Goal: Information Seeking & Learning: Learn about a topic

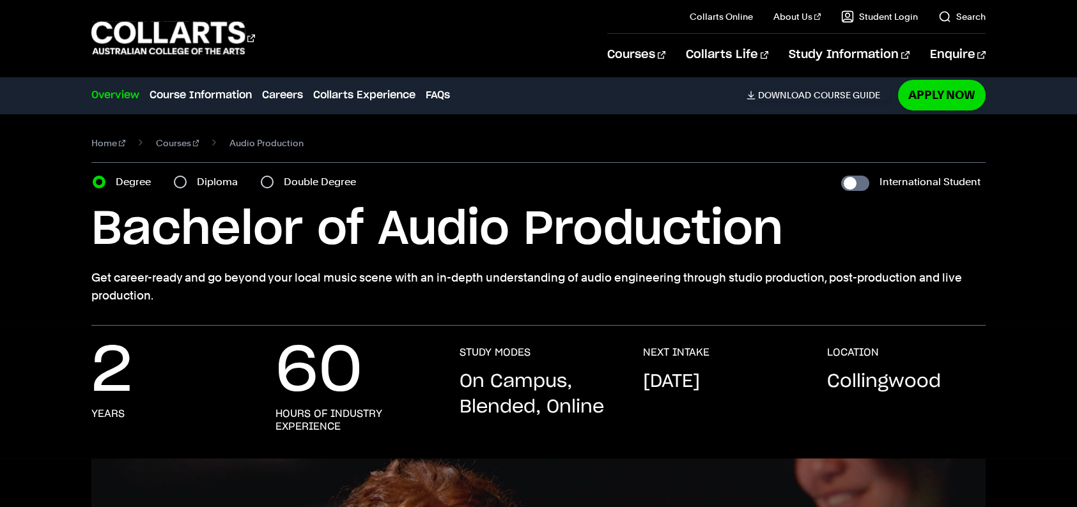
click at [188, 182] on div "Diploma" at bounding box center [210, 182] width 72 height 18
click at [176, 185] on input "Diploma" at bounding box center [180, 182] width 13 height 13
radio input "true"
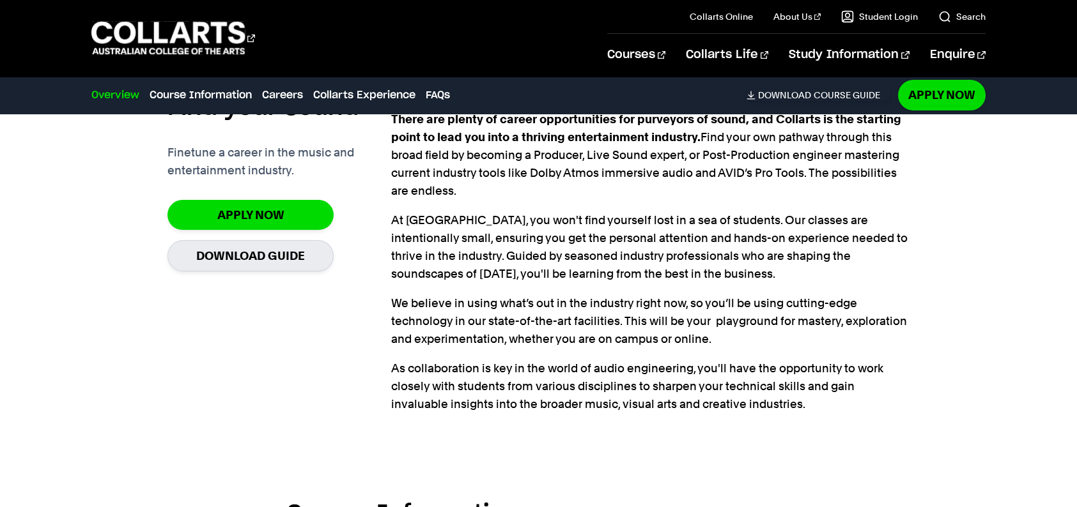
scroll to position [894, 0]
click at [284, 221] on link "Apply Now" at bounding box center [250, 214] width 166 height 30
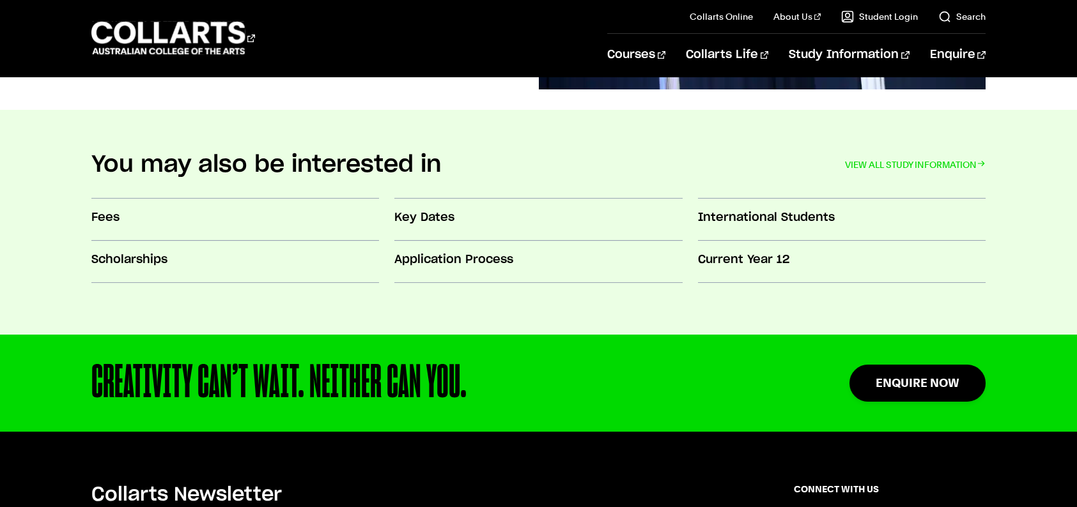
scroll to position [1269, 0]
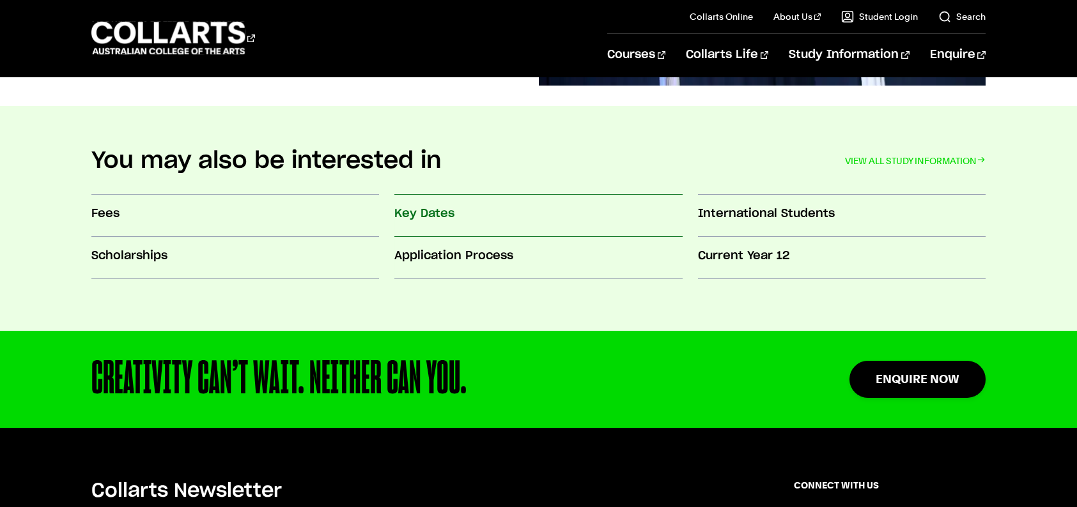
click at [419, 215] on h3 "Key Dates" at bounding box center [538, 214] width 288 height 17
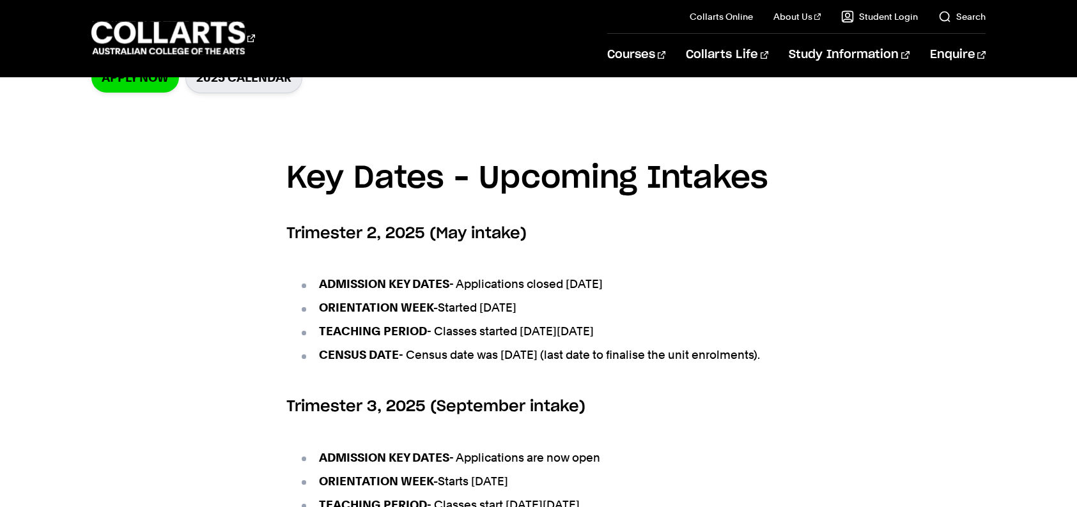
scroll to position [431, 0]
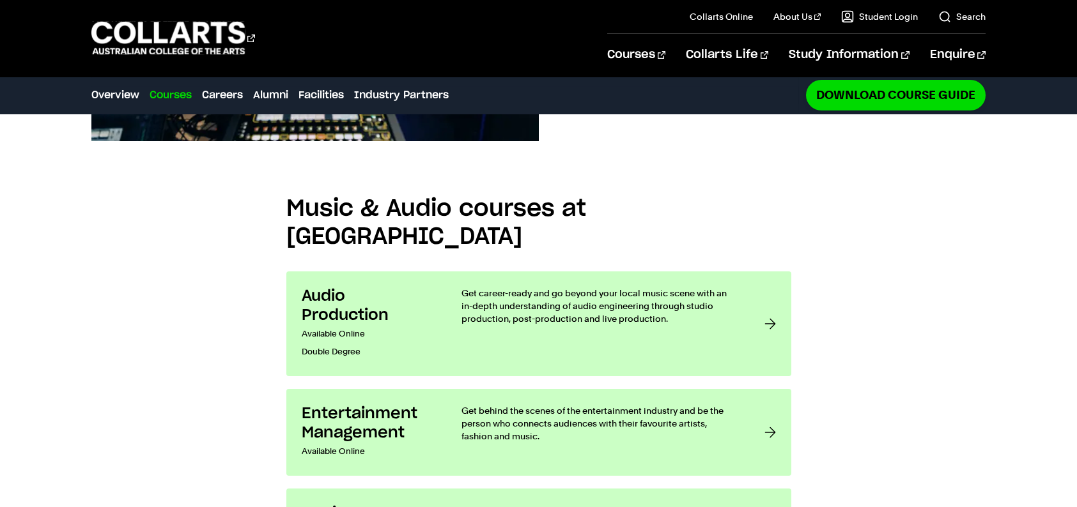
scroll to position [989, 0]
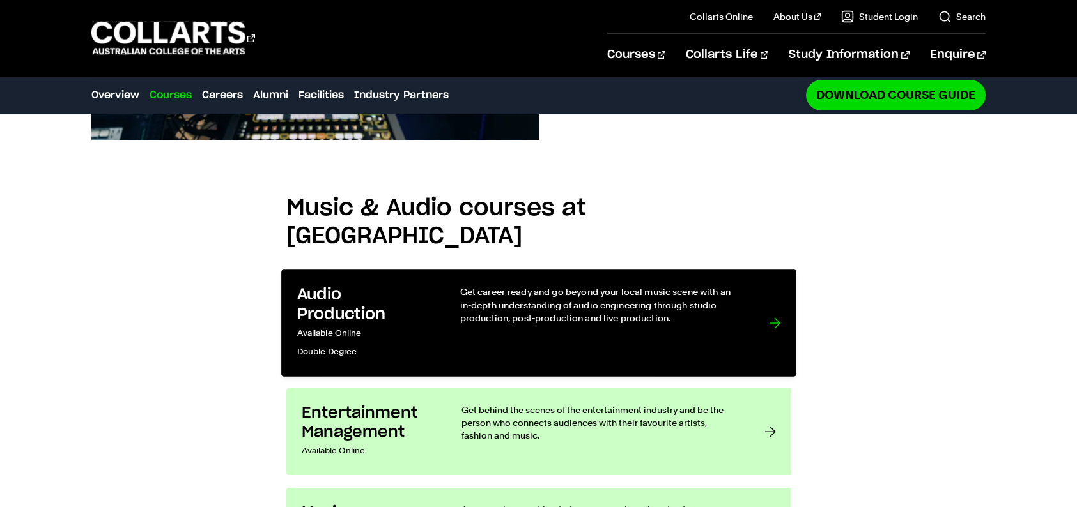
click at [552, 286] on p "Get career-ready and go beyond your local music scene with an in-depth understa…" at bounding box center [601, 305] width 283 height 39
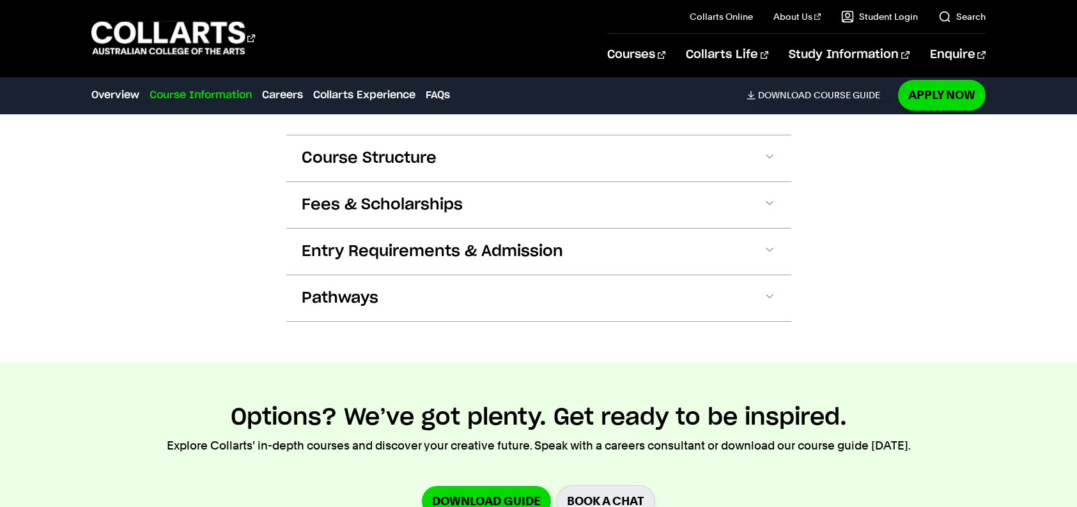
scroll to position [1344, 0]
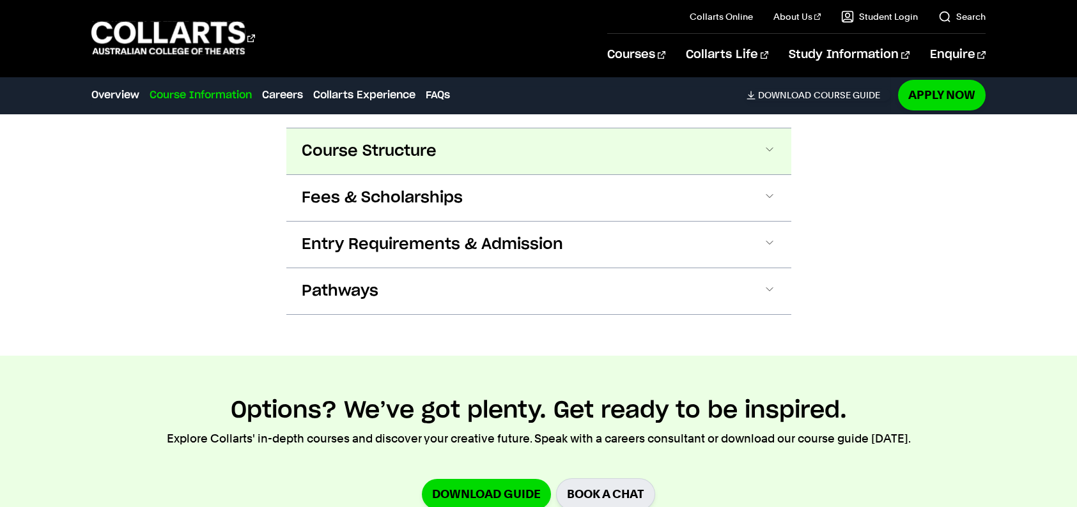
click at [509, 156] on button "Course Structure" at bounding box center [538, 151] width 505 height 46
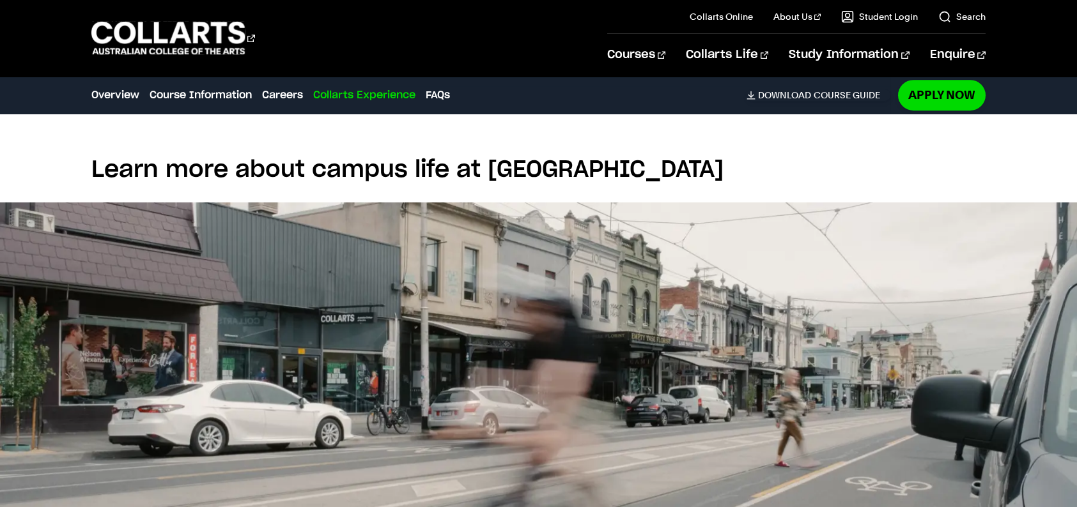
scroll to position [3382, 0]
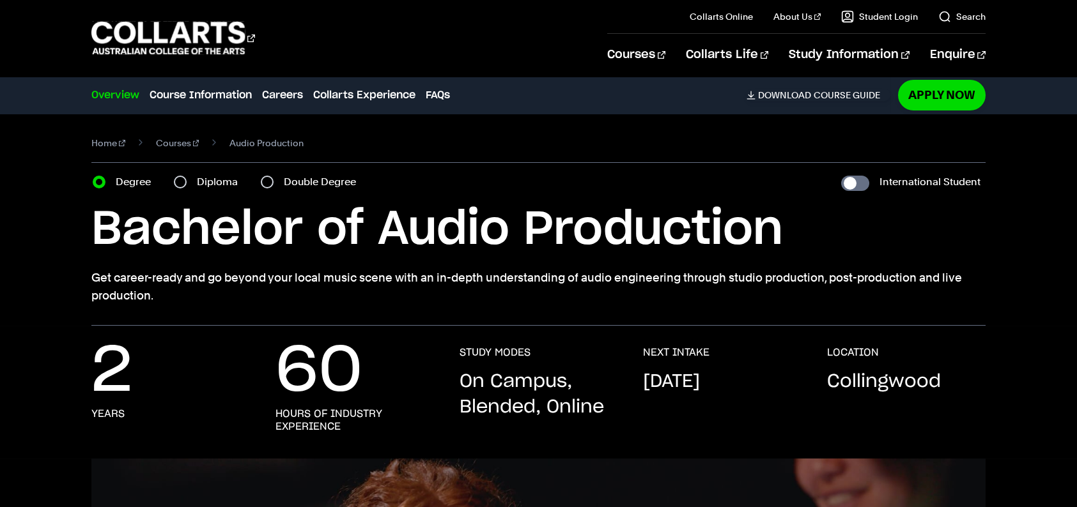
click at [187, 181] on div "Diploma" at bounding box center [210, 182] width 72 height 18
click at [183, 181] on input "Diploma" at bounding box center [180, 182] width 13 height 13
radio input "true"
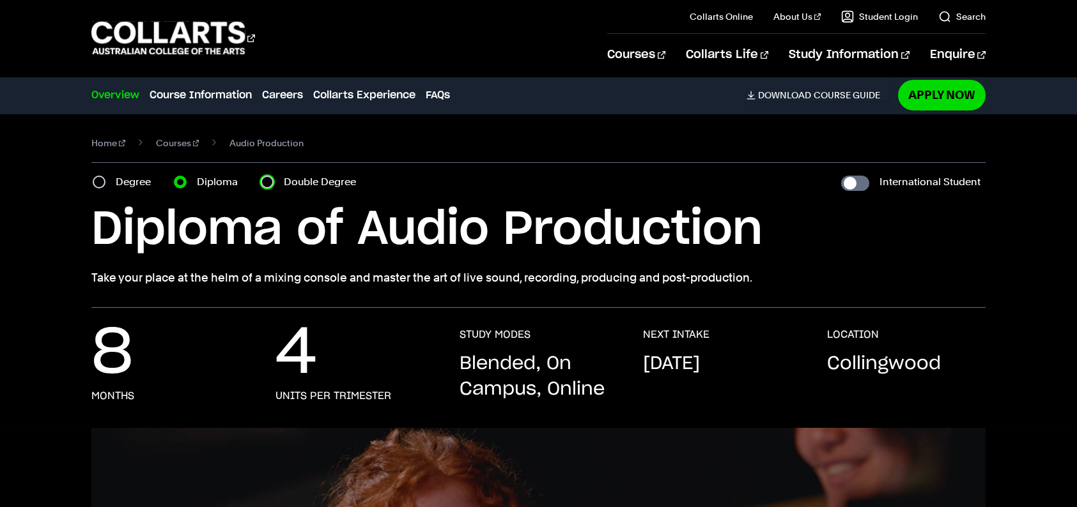
click at [269, 180] on input "Double Degree" at bounding box center [267, 182] width 13 height 13
radio input "true"
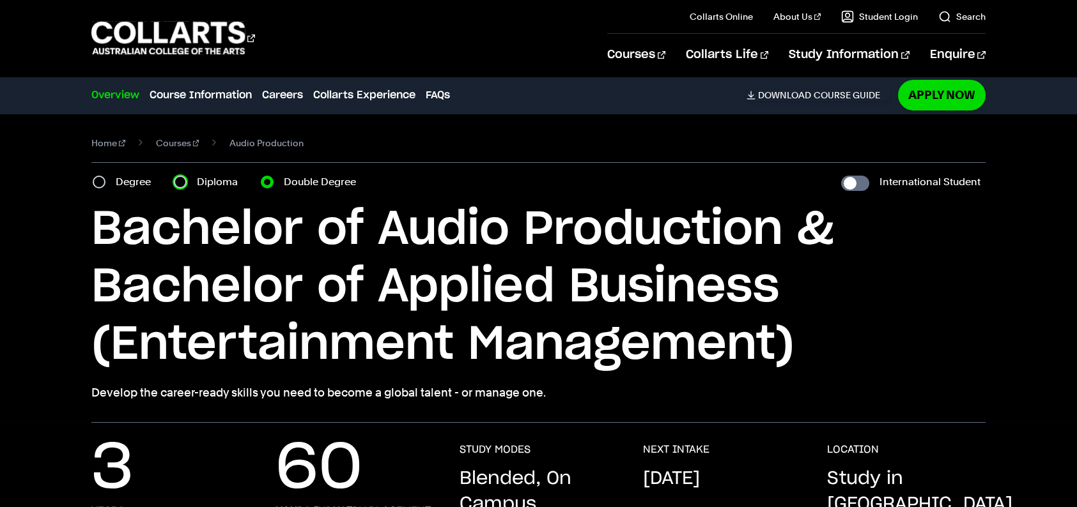
click at [182, 181] on input "Diploma" at bounding box center [180, 182] width 13 height 13
radio input "true"
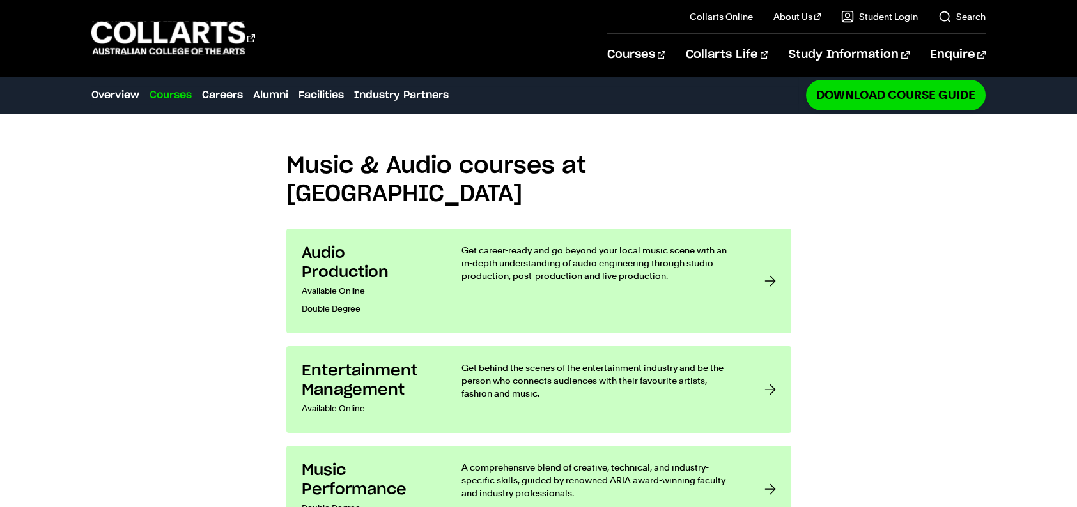
scroll to position [1018, 0]
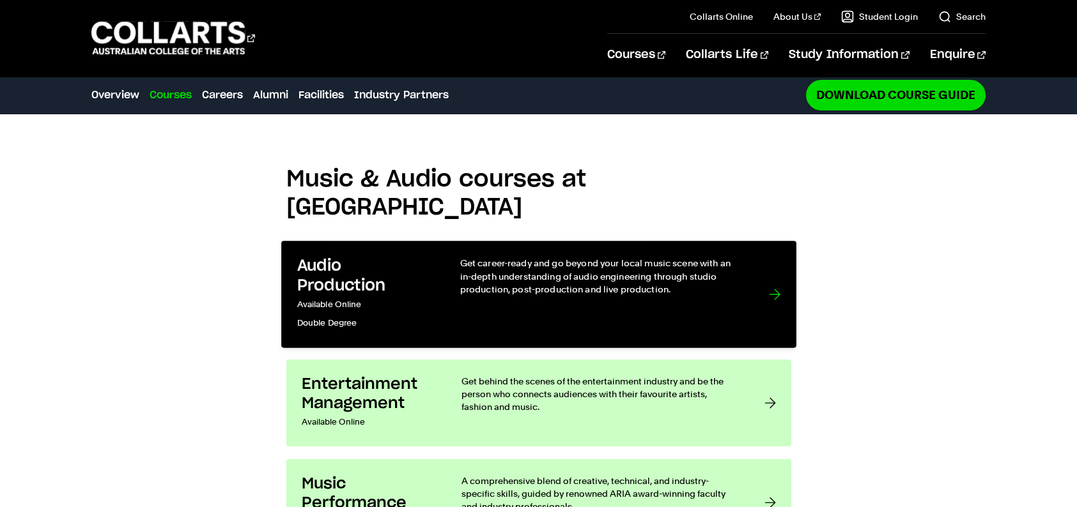
click at [722, 257] on p "Get career-ready and go beyond your local music scene with an in-depth understa…" at bounding box center [601, 276] width 283 height 39
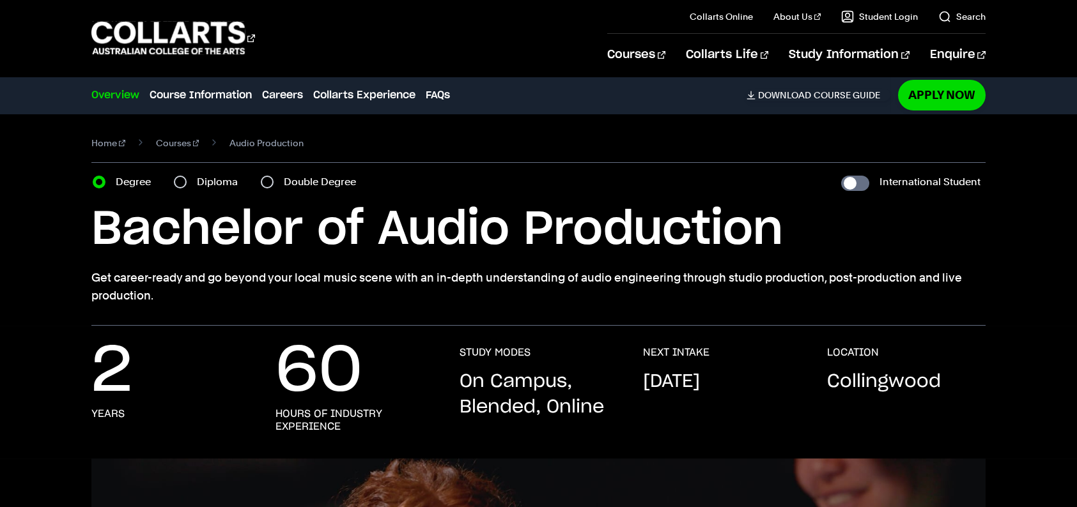
click at [187, 185] on div "Diploma" at bounding box center [210, 182] width 72 height 18
click at [182, 183] on input "Diploma" at bounding box center [180, 182] width 13 height 13
radio input "true"
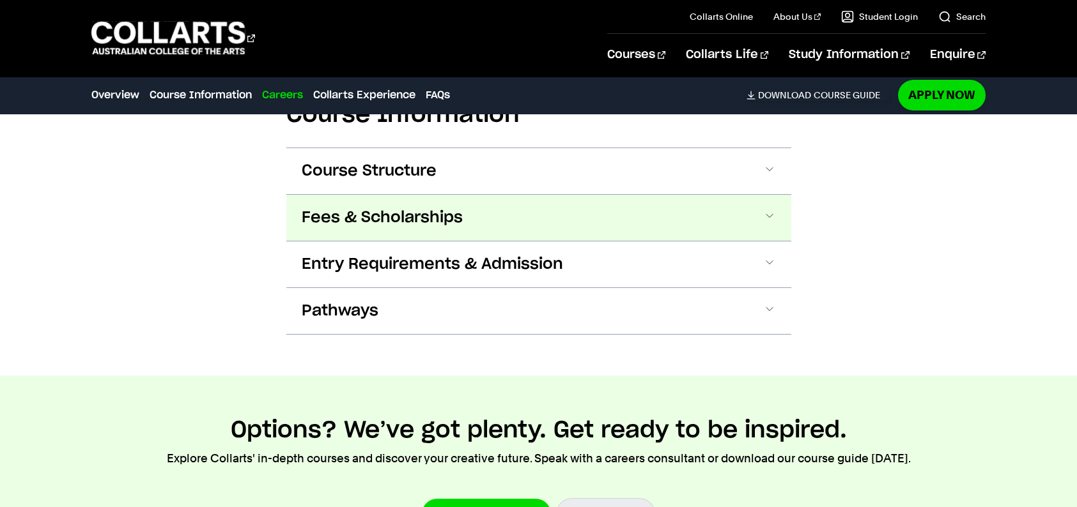
click at [0, 0] on span "Fees & Scholarships" at bounding box center [0, 0] width 0 height 0
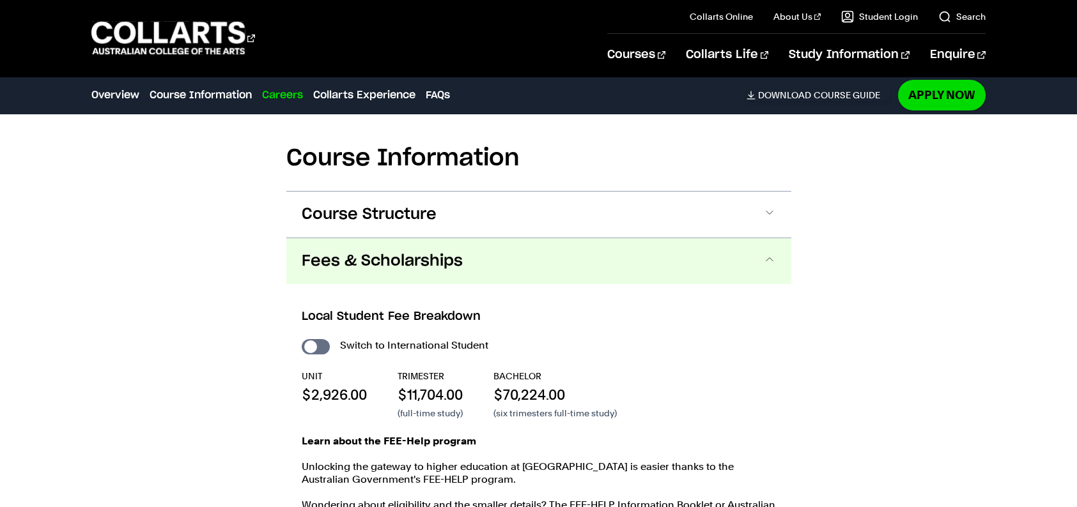
scroll to position [1249, 0]
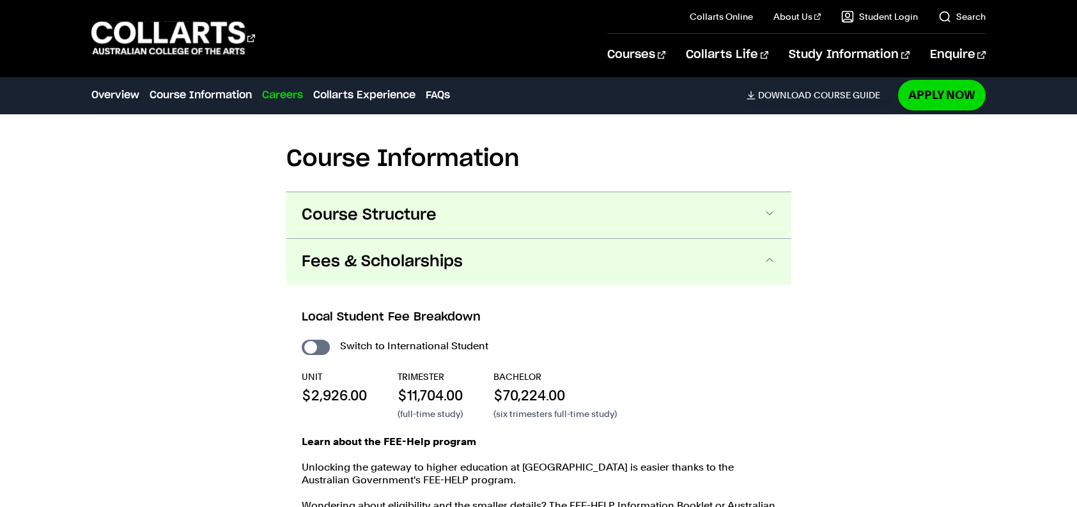
click at [0, 0] on button "Course Structure" at bounding box center [0, 0] width 0 height 0
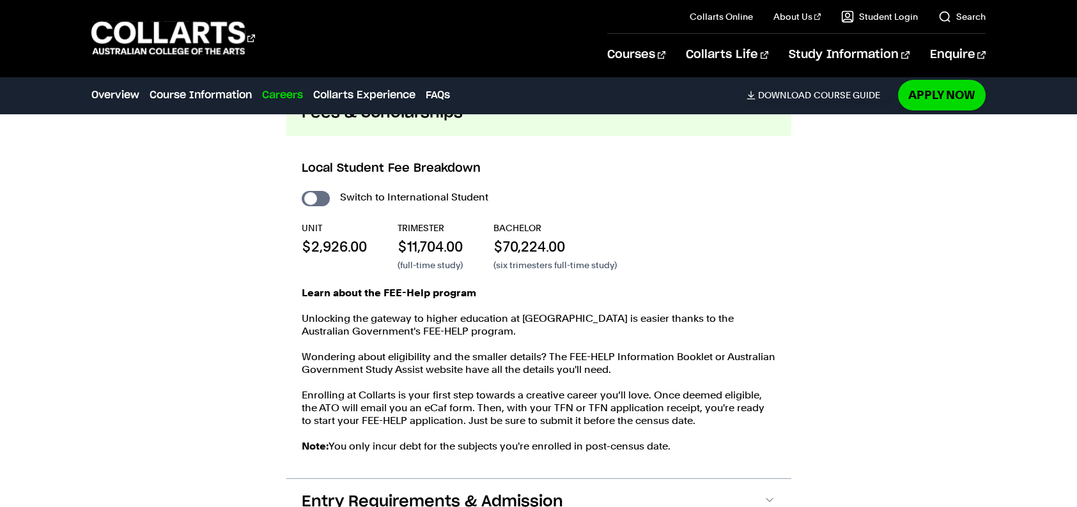
scroll to position [1937, 0]
